Goal: Information Seeking & Learning: Learn about a topic

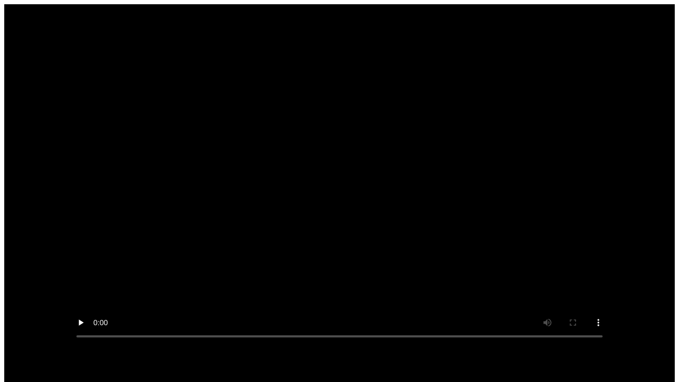
scroll to position [8, 0]
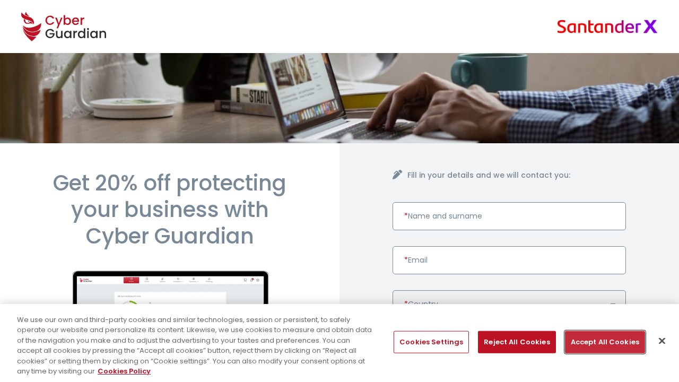
click at [601, 342] on button "Accept All Cookies" at bounding box center [605, 342] width 80 height 22
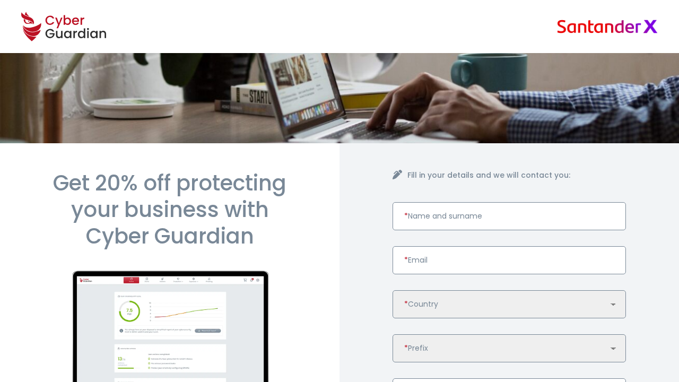
scroll to position [524, 0]
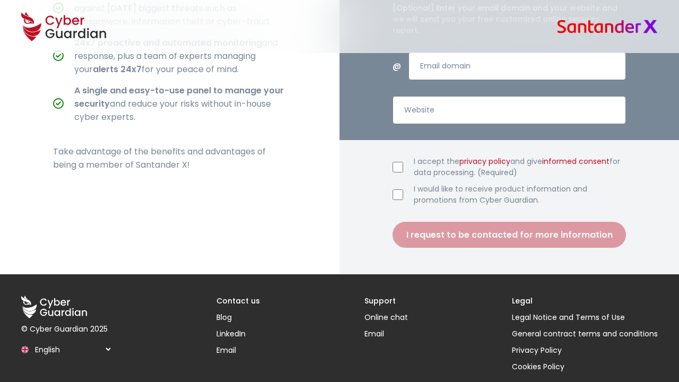
scroll to position [524, 0]
